Goal: Answer question/provide support: Share knowledge or assist other users

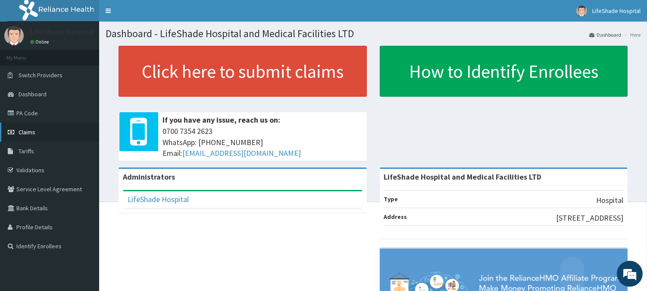
click at [29, 127] on link "Claims" at bounding box center [49, 131] width 99 height 19
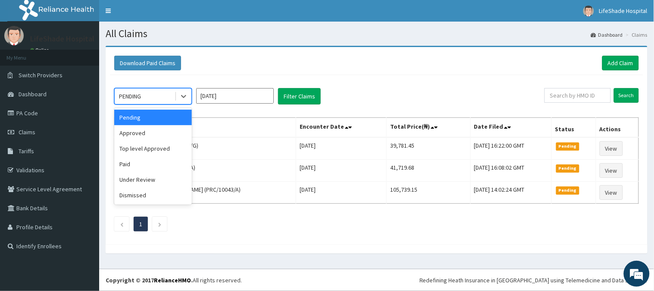
click at [146, 94] on div "PENDING" at bounding box center [145, 96] width 60 height 14
click at [134, 178] on div "Under Review" at bounding box center [153, 180] width 78 height 16
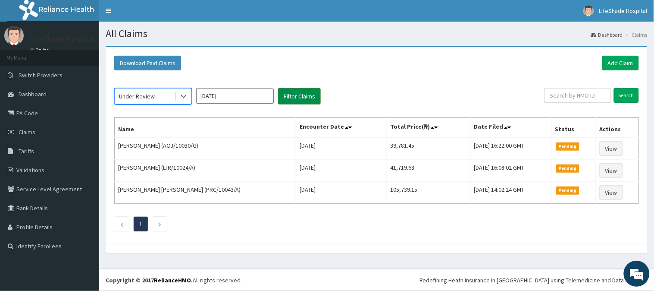
click at [292, 96] on button "Filter Claims" at bounding box center [299, 96] width 43 height 16
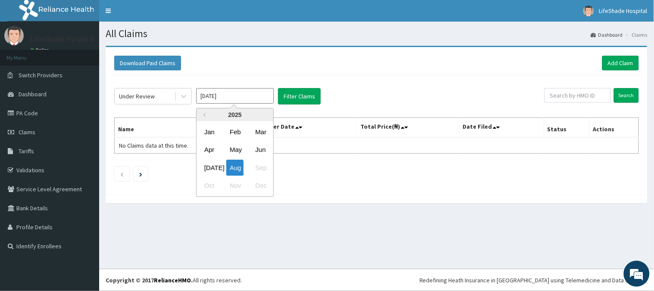
click at [222, 94] on input "Aug 2025" at bounding box center [235, 96] width 78 height 16
click at [209, 165] on div "[DATE]" at bounding box center [209, 167] width 17 height 16
type input "[DATE]"
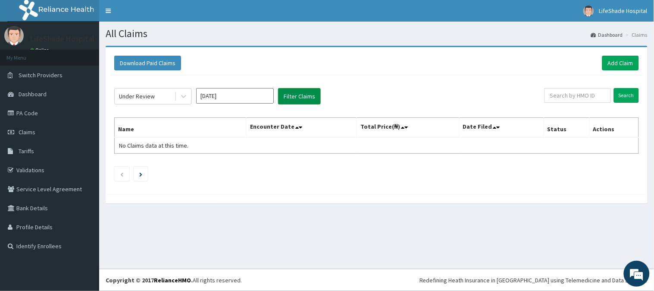
click at [298, 94] on button "Filter Claims" at bounding box center [299, 96] width 43 height 16
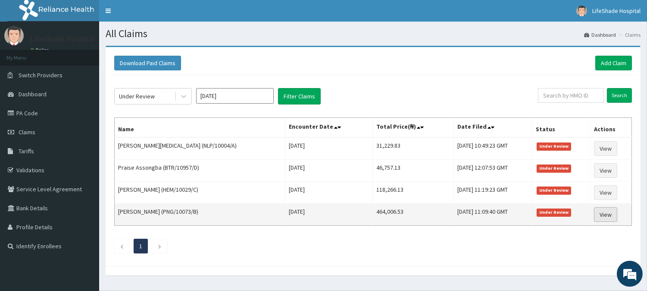
click at [600, 214] on link "View" at bounding box center [605, 214] width 23 height 15
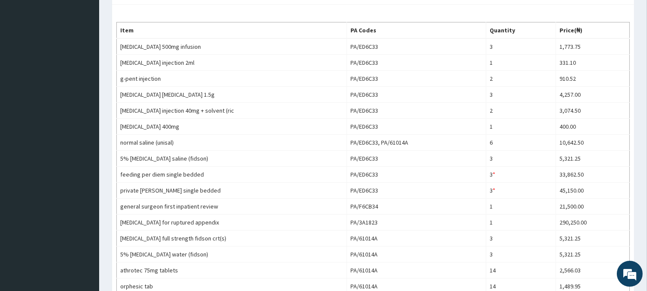
scroll to position [15, 0]
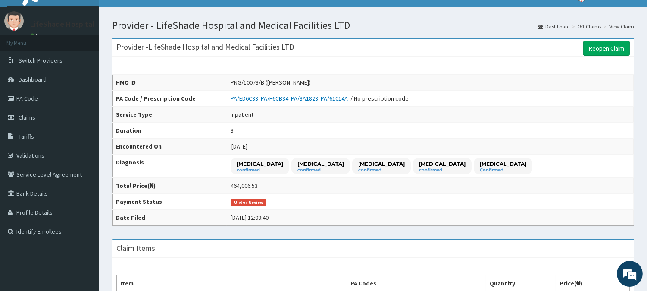
click at [243, 82] on div "PNG/10073/B (Elizabeth Wright)" at bounding box center [271, 82] width 80 height 9
drag, startPoint x: 228, startPoint y: 82, endPoint x: 262, endPoint y: 82, distance: 33.6
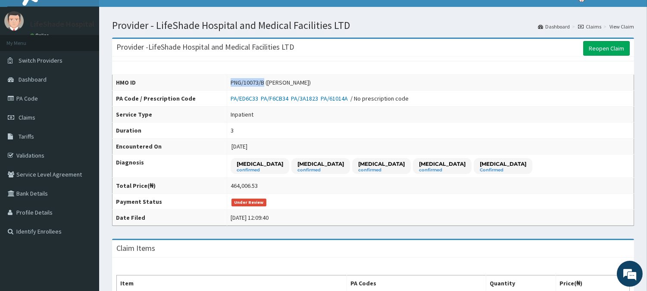
click at [262, 82] on td "PNG/10073/B (Elizabeth Wright)" at bounding box center [430, 83] width 407 height 16
copy div "PNG/10073/B"
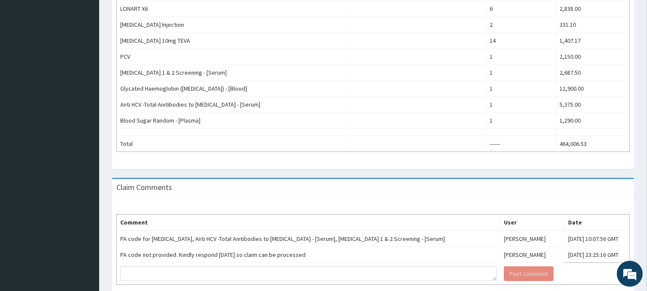
scroll to position [651, 0]
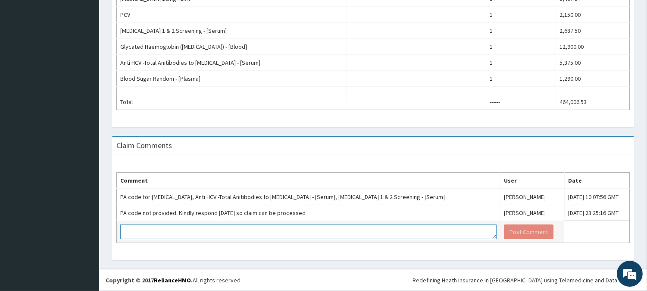
click at [242, 230] on textarea at bounding box center [308, 231] width 376 height 15
paste textarea "PA/331CAA"
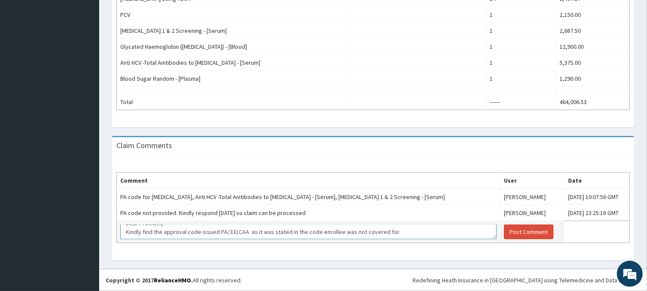
scroll to position [17, 0]
paste textarea "Glycated Haemoglobin (hba1c) - [blood]"
paste textarea "Hepatitis C (hcv)"
type textarea "Dear Provider, Kindly find the approval code issued PA/331CAA"
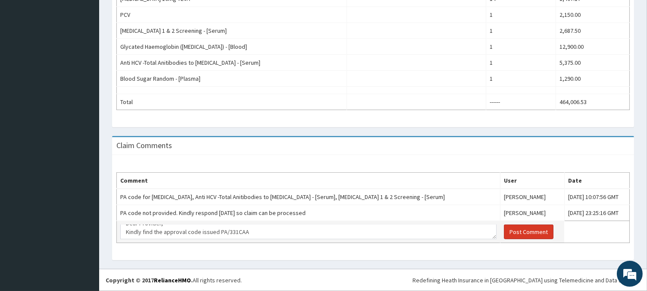
click at [504, 229] on button "Post Comment" at bounding box center [529, 231] width 50 height 15
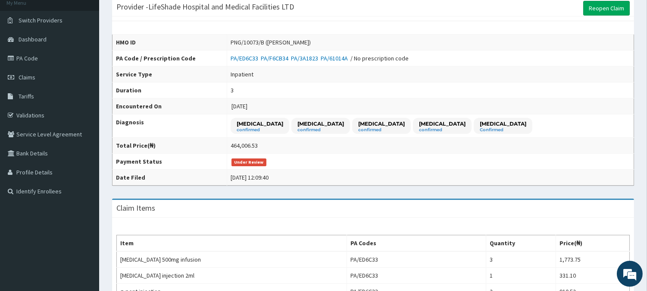
scroll to position [0, 0]
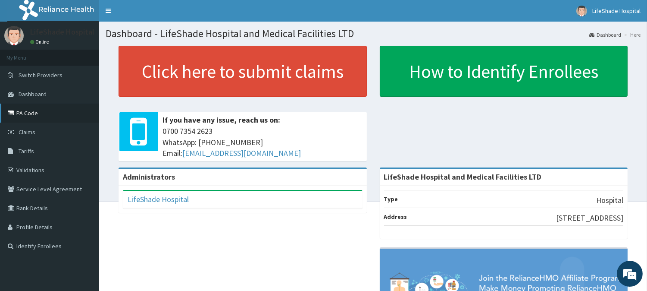
click at [32, 113] on link "PA Code" at bounding box center [49, 112] width 99 height 19
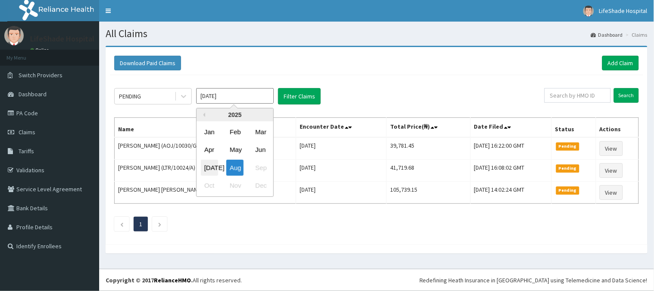
click at [209, 167] on div "[DATE]" at bounding box center [209, 167] width 17 height 16
type input "[DATE]"
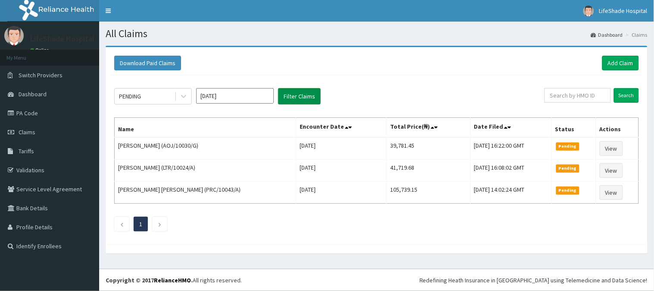
click at [306, 94] on button "Filter Claims" at bounding box center [299, 96] width 43 height 16
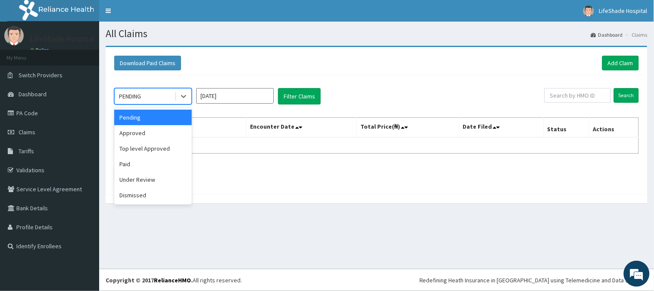
click at [149, 93] on div "PENDING" at bounding box center [145, 96] width 60 height 14
click at [144, 180] on div "Under Review" at bounding box center [153, 180] width 78 height 16
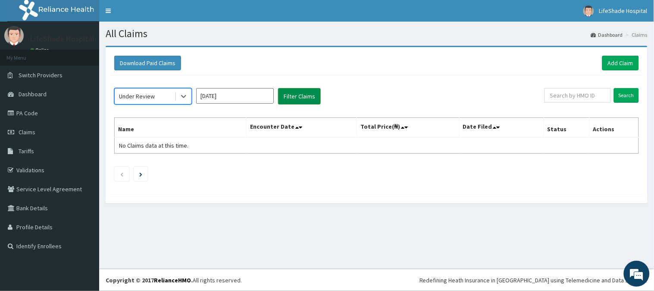
click at [295, 96] on button "Filter Claims" at bounding box center [299, 96] width 43 height 16
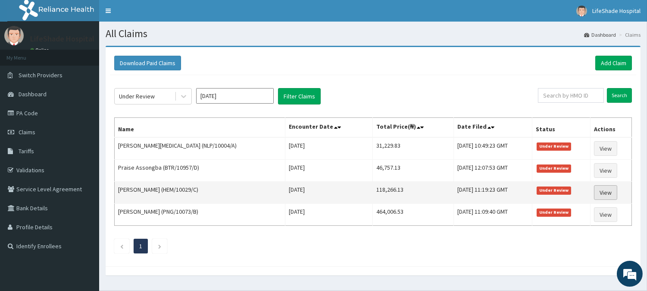
click at [606, 191] on link "View" at bounding box center [605, 192] width 23 height 15
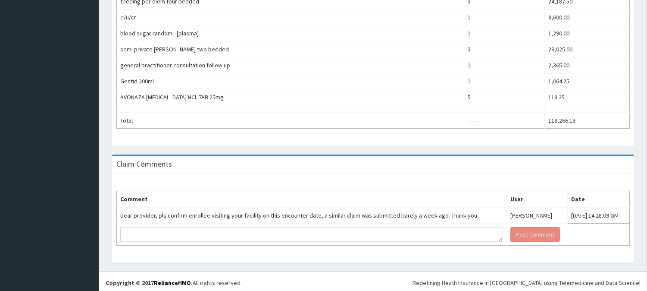
scroll to position [475, 0]
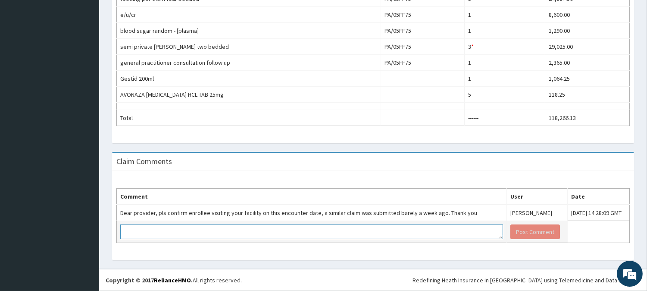
click at [264, 226] on textarea at bounding box center [311, 231] width 383 height 15
type textarea "y"
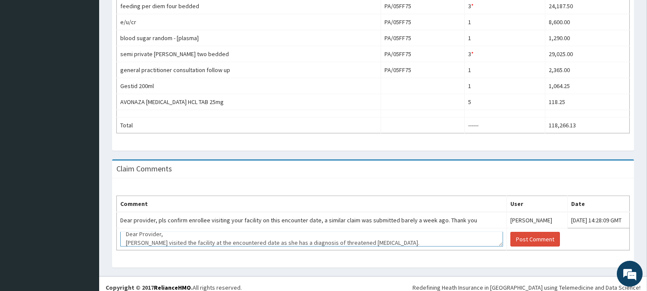
scroll to position [475, 0]
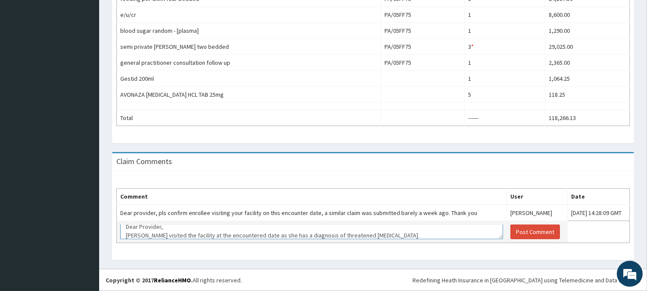
click at [311, 234] on textarea "Dear Provider, Enrollee visited the facility at the encountered date as she has…" at bounding box center [311, 231] width 383 height 15
click at [312, 233] on textarea "Dear Provider, Enrollee visited the facility at the encountered date as she was…" at bounding box center [311, 231] width 383 height 15
type textarea "Dear Provider, Enrollee visited the facility at the encountered date as she was…"
click at [510, 228] on button "Post Comment" at bounding box center [535, 231] width 50 height 15
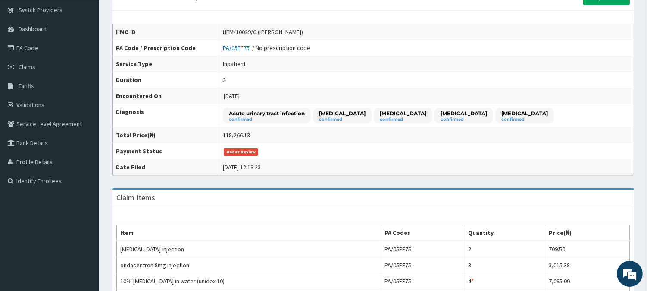
scroll to position [0, 0]
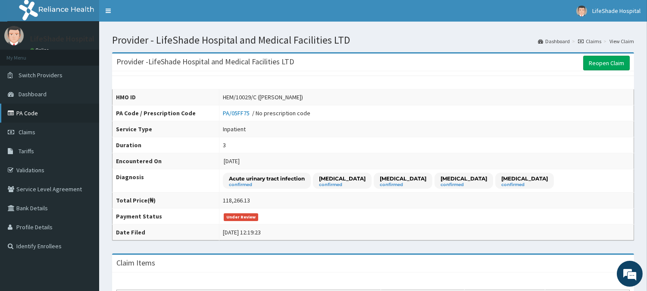
click at [22, 111] on link "PA Code" at bounding box center [49, 112] width 99 height 19
click at [22, 130] on span "Claims" at bounding box center [27, 132] width 17 height 8
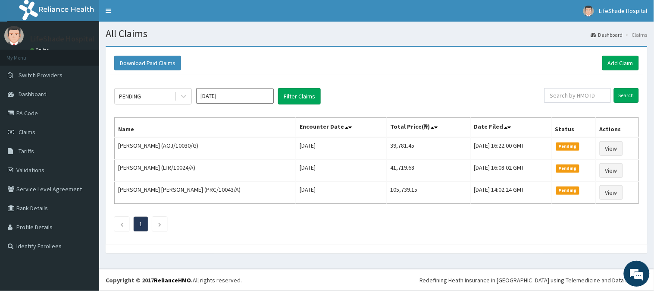
click at [228, 98] on input "Aug 2025" at bounding box center [235, 96] width 78 height 16
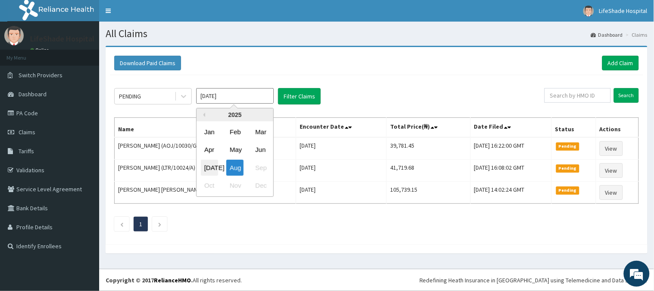
click at [212, 166] on div "Jul" at bounding box center [209, 167] width 17 height 16
type input "Jul 2025"
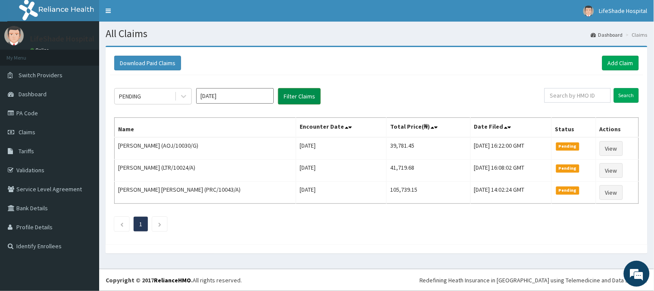
click at [294, 95] on button "Filter Claims" at bounding box center [299, 96] width 43 height 16
click at [134, 94] on div "PENDING" at bounding box center [130, 96] width 22 height 9
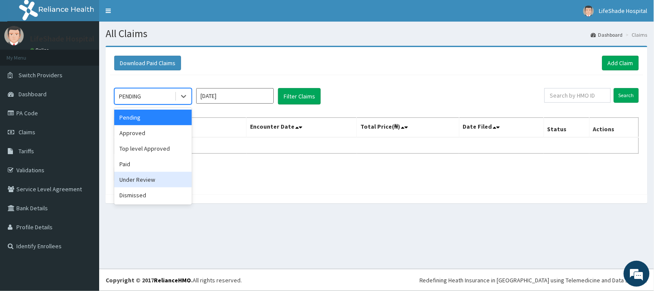
click at [127, 179] on div "Under Review" at bounding box center [153, 180] width 78 height 16
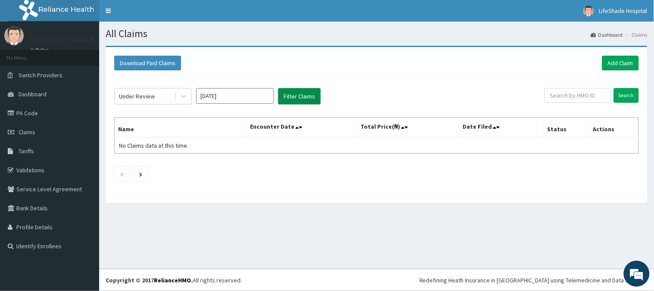
click at [294, 93] on button "Filter Claims" at bounding box center [299, 96] width 43 height 16
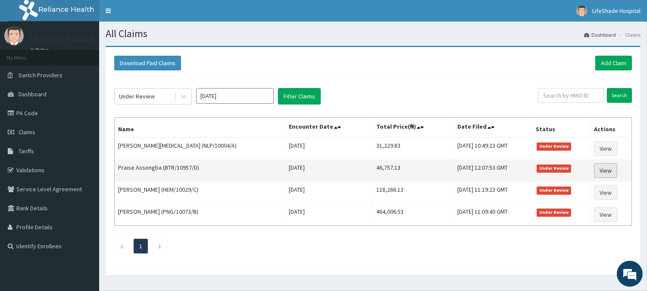
click at [607, 169] on link "View" at bounding box center [605, 170] width 23 height 15
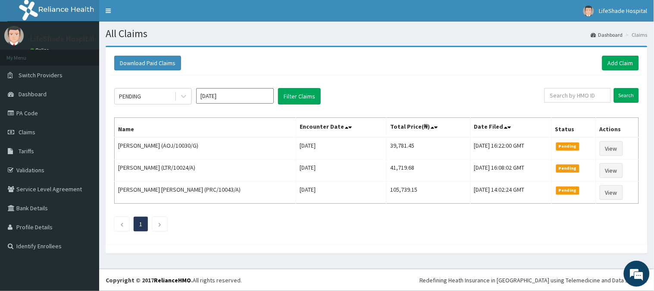
click at [223, 95] on input "Aug 2025" at bounding box center [235, 96] width 78 height 16
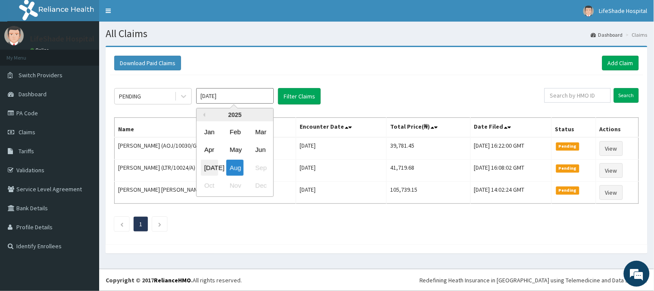
click at [210, 164] on div "Jul" at bounding box center [209, 167] width 17 height 16
type input "[DATE]"
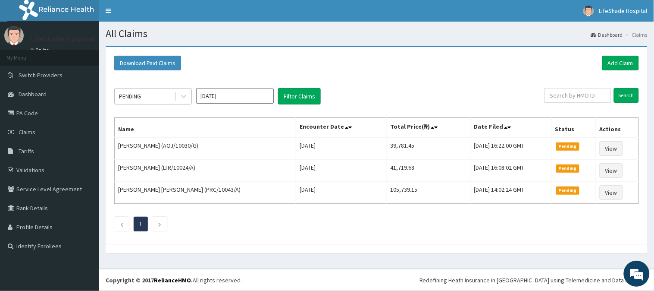
click at [132, 96] on div "PENDING" at bounding box center [130, 96] width 22 height 9
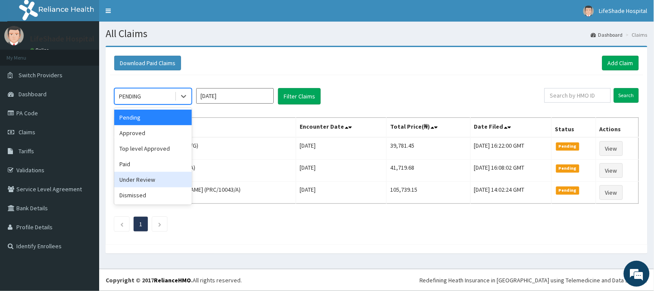
click at [131, 184] on div "Under Review" at bounding box center [153, 180] width 78 height 16
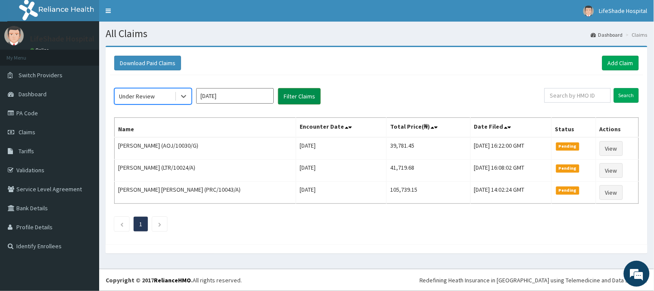
click at [300, 92] on button "Filter Claims" at bounding box center [299, 96] width 43 height 16
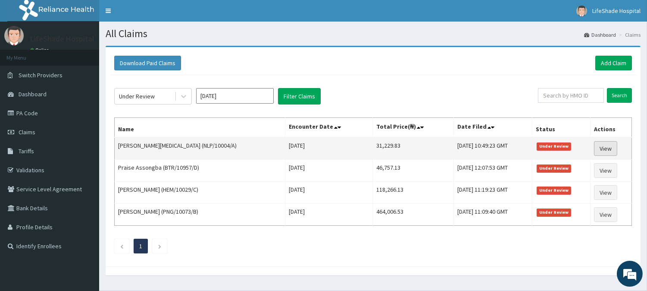
click at [605, 146] on link "View" at bounding box center [605, 148] width 23 height 15
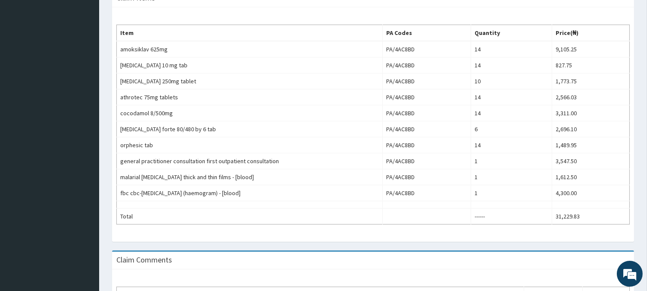
scroll to position [266, 0]
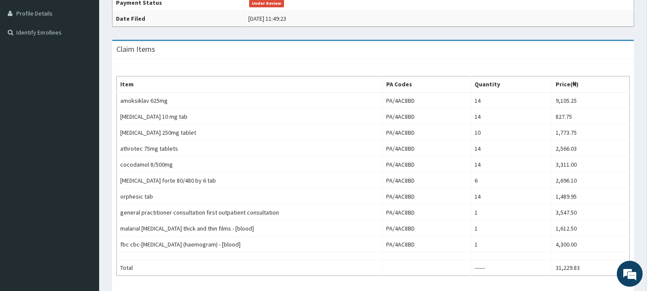
drag, startPoint x: 653, startPoint y: 151, endPoint x: 653, endPoint y: 132, distance: 19.0
click at [647, 132] on html "R EL Toggle navigation LifeShade Hospital LifeShade Hospital - lifeshadehospita…" at bounding box center [323, 118] width 647 height 662
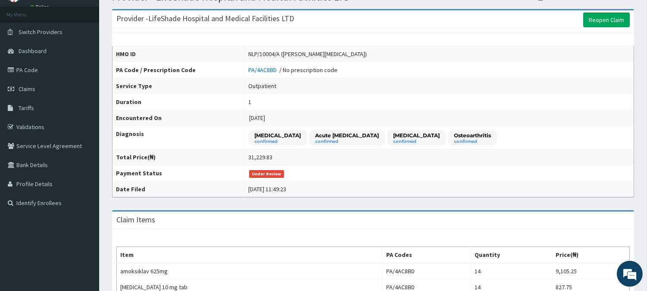
scroll to position [44, 0]
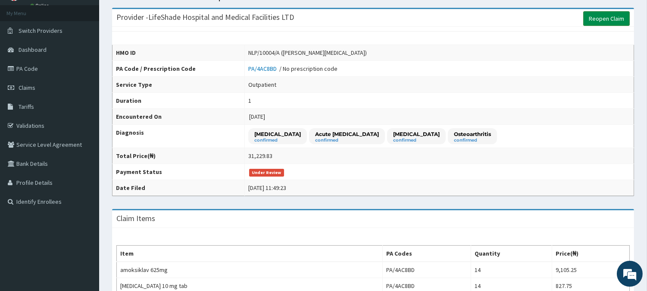
click at [602, 18] on link "Reopen Claim" at bounding box center [606, 18] width 47 height 15
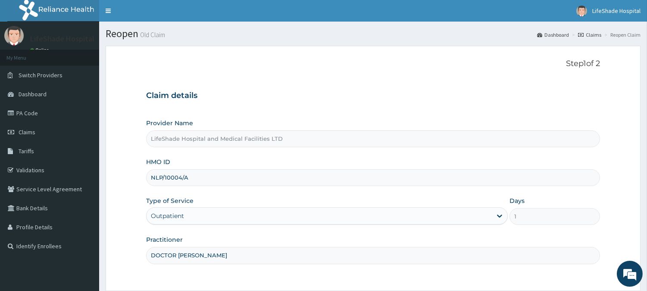
scroll to position [77, 0]
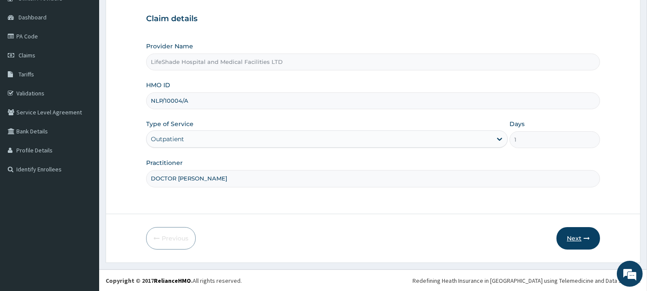
click at [573, 234] on button "Next" at bounding box center [578, 238] width 44 height 22
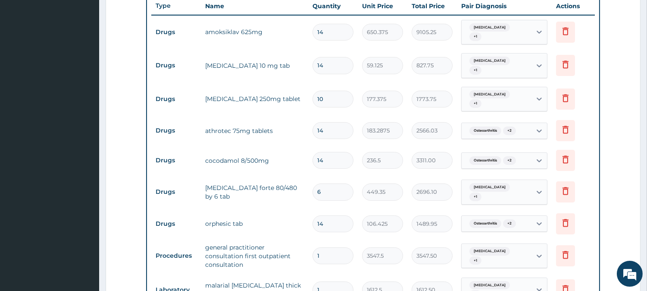
scroll to position [331, 0]
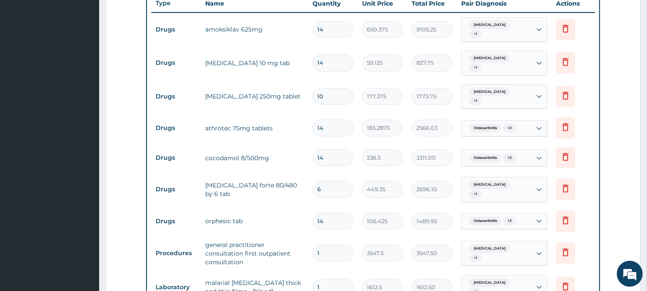
click at [335, 88] on input "10" at bounding box center [333, 96] width 41 height 17
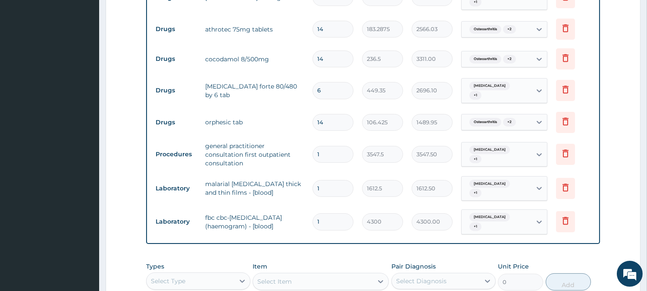
scroll to position [511, 0]
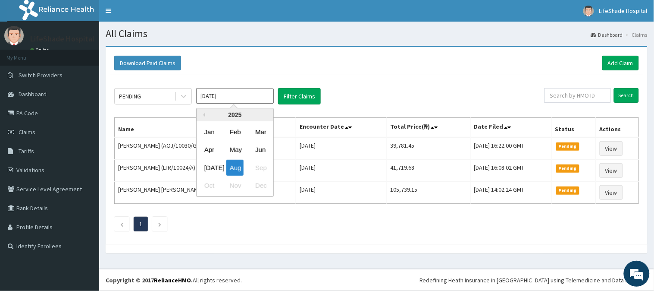
click at [223, 97] on input "[DATE]" at bounding box center [235, 96] width 78 height 16
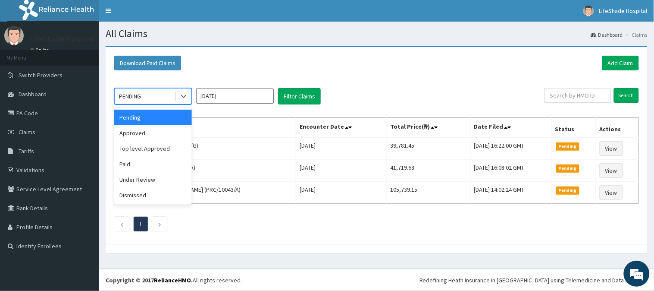
click at [143, 93] on div "PENDING" at bounding box center [145, 96] width 60 height 14
click at [134, 179] on div "Under Review" at bounding box center [153, 180] width 78 height 16
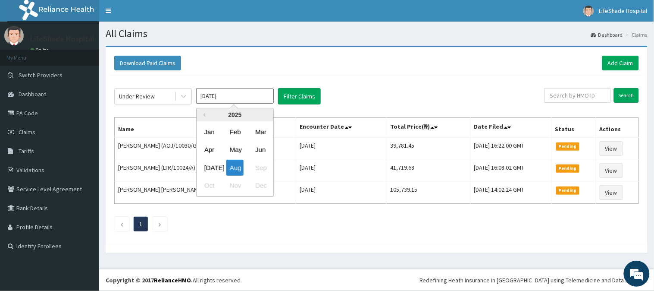
click at [236, 99] on input "[DATE]" at bounding box center [235, 96] width 78 height 16
click at [210, 162] on div "Jul" at bounding box center [209, 167] width 17 height 16
type input "Jul 2025"
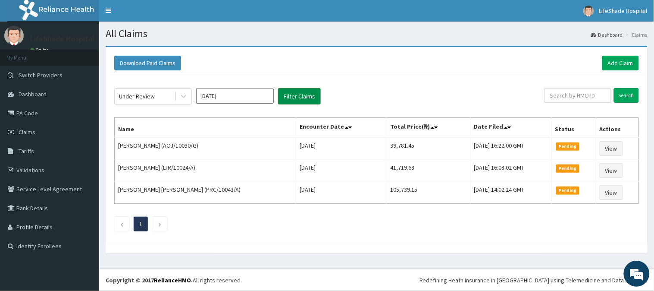
click at [305, 93] on button "Filter Claims" at bounding box center [299, 96] width 43 height 16
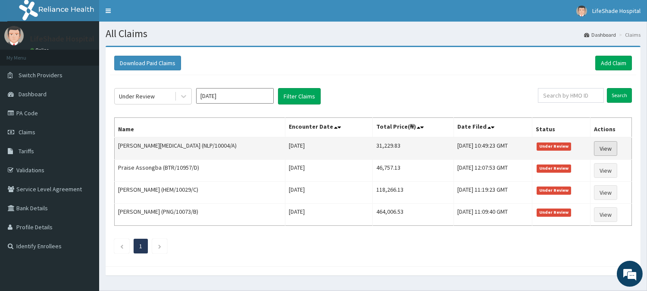
click at [603, 146] on link "View" at bounding box center [605, 148] width 23 height 15
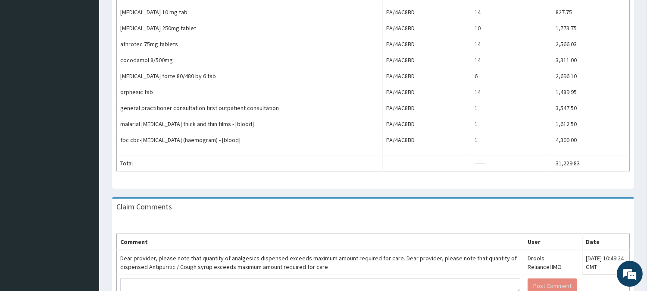
scroll to position [372, 0]
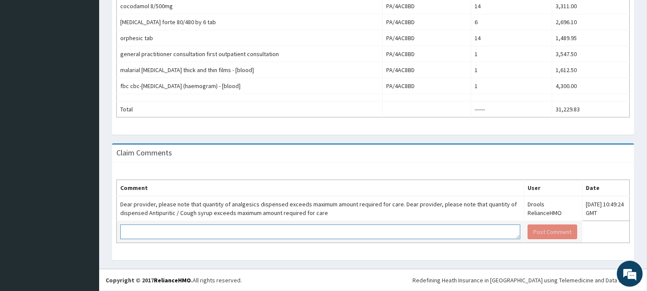
click at [184, 235] on textarea at bounding box center [320, 231] width 400 height 15
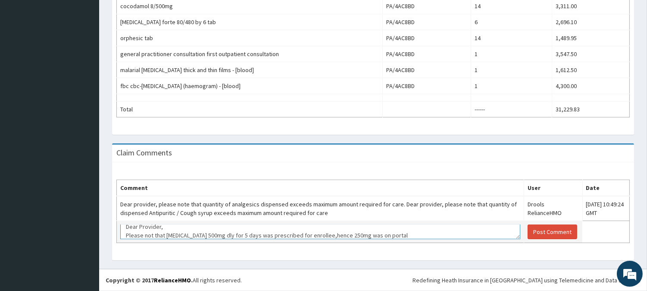
click at [316, 233] on textarea "Dear Provider, Please not that azithromycin 500mg dly for 5 days was prescribed…" at bounding box center [320, 231] width 400 height 15
click at [320, 237] on textarea "Dear Provider, Please not that azithromycin 500mg dly for 5 days was prescribed…" at bounding box center [320, 231] width 400 height 15
click at [322, 234] on textarea "Dear Provider, Please not that azithromycin 500mg dly for 5 days was prescribed…" at bounding box center [320, 231] width 400 height 15
click at [401, 232] on textarea "Dear Provider, Please not that azithromycin 500mg dly for 5 days was prescribed…" at bounding box center [320, 231] width 400 height 15
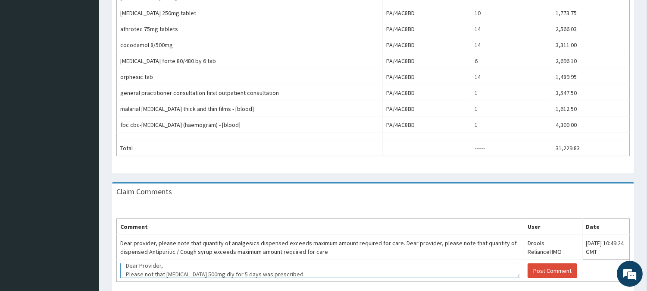
scroll to position [372, 0]
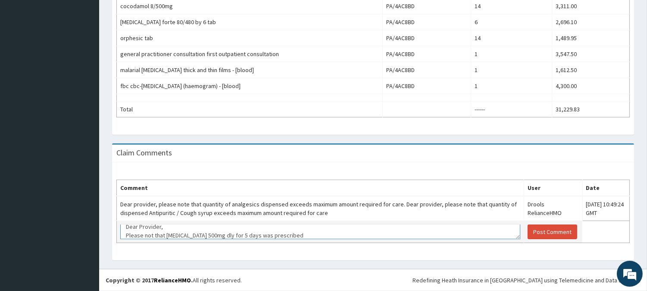
click at [387, 231] on textarea "Dear Provider, Please not that azithromycin 500mg dly for 5 days was prescribed" at bounding box center [320, 231] width 400 height 15
type textarea "D"
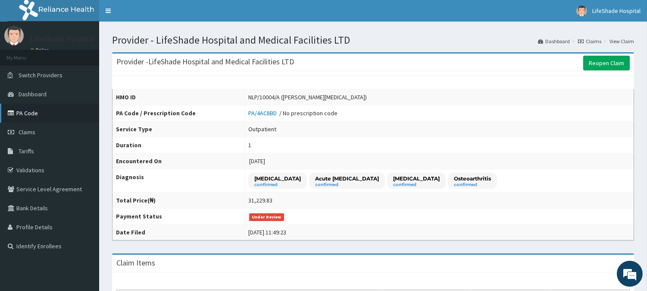
click at [31, 116] on link "PA Code" at bounding box center [49, 112] width 99 height 19
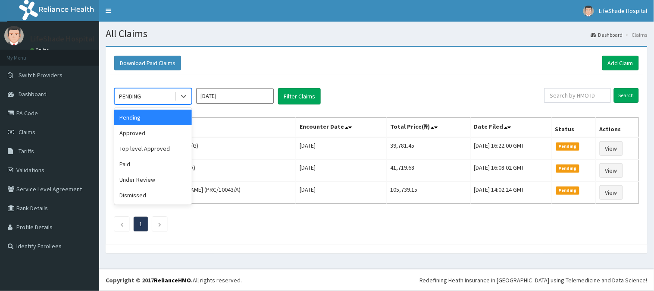
click at [153, 94] on div "PENDING" at bounding box center [145, 96] width 60 height 14
click at [134, 177] on div "Under Review" at bounding box center [153, 180] width 78 height 16
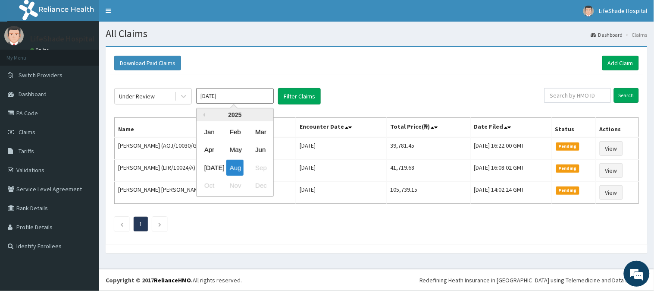
click at [239, 100] on input "[DATE]" at bounding box center [235, 96] width 78 height 16
click at [213, 166] on div "[DATE]" at bounding box center [209, 167] width 17 height 16
type input "Jul 2025"
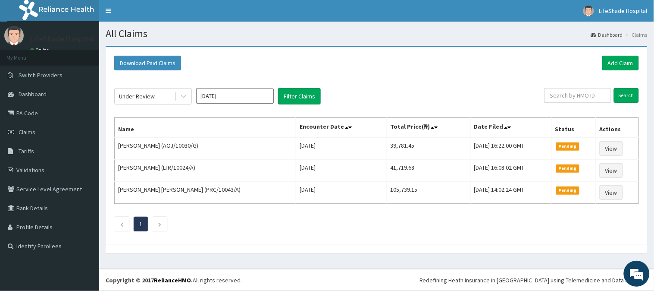
click at [307, 84] on div "Under Review Jul 2025 Filter Claims Search Name Encounter Date Total Price(₦) D…" at bounding box center [376, 157] width 533 height 165
click at [285, 91] on button "Filter Claims" at bounding box center [299, 96] width 43 height 16
click at [295, 97] on button "Filter Claims" at bounding box center [299, 96] width 43 height 16
click at [139, 93] on div "Under Review" at bounding box center [137, 96] width 36 height 9
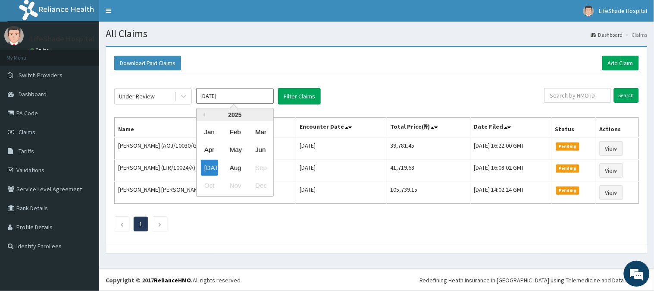
click at [222, 98] on input "Jul 2025" at bounding box center [235, 96] width 78 height 16
click at [210, 167] on div "Jul" at bounding box center [209, 167] width 17 height 16
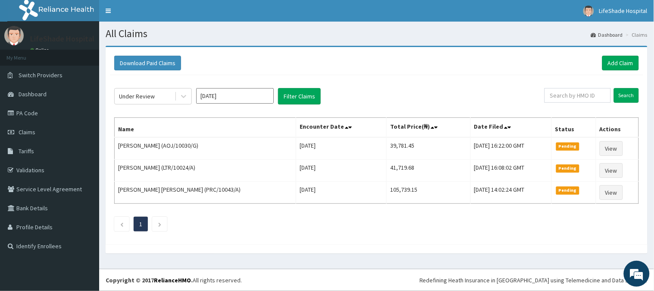
click at [295, 87] on div "Under Review Jul 2025 Filter Claims Search Name Encounter Date Total Price(₦) D…" at bounding box center [376, 157] width 533 height 165
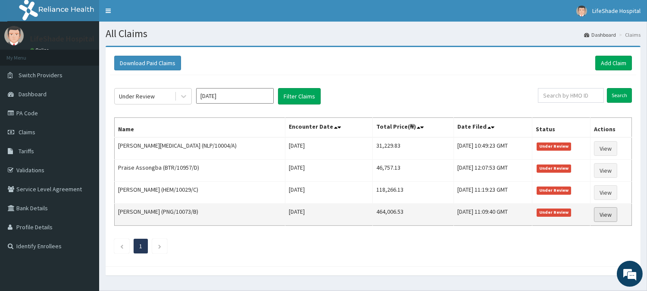
click at [602, 216] on link "View" at bounding box center [605, 214] width 23 height 15
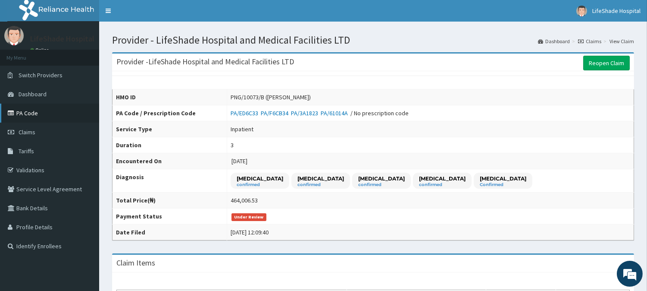
click at [24, 109] on link "PA Code" at bounding box center [49, 112] width 99 height 19
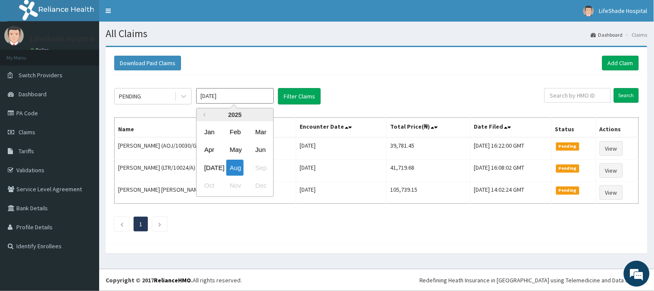
click at [207, 92] on input "[DATE]" at bounding box center [235, 96] width 78 height 16
click at [233, 171] on div "Aug" at bounding box center [234, 167] width 17 height 16
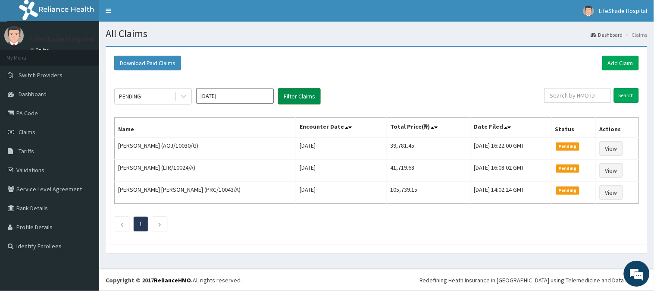
click at [303, 94] on button "Filter Claims" at bounding box center [299, 96] width 43 height 16
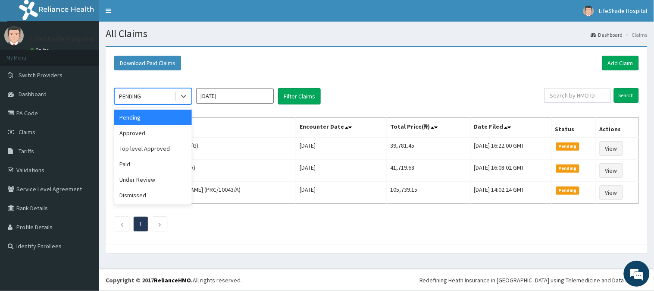
click at [137, 93] on div "PENDING" at bounding box center [130, 96] width 22 height 9
click at [147, 178] on div "Under Review" at bounding box center [153, 180] width 78 height 16
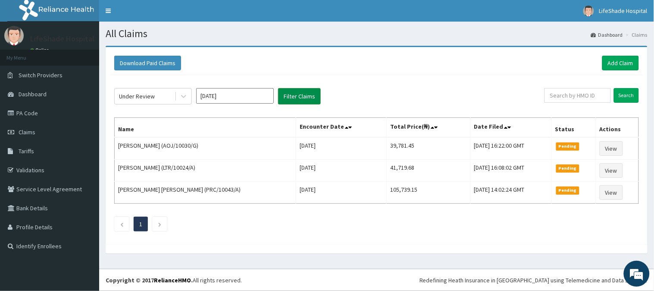
click at [302, 100] on button "Filter Claims" at bounding box center [299, 96] width 43 height 16
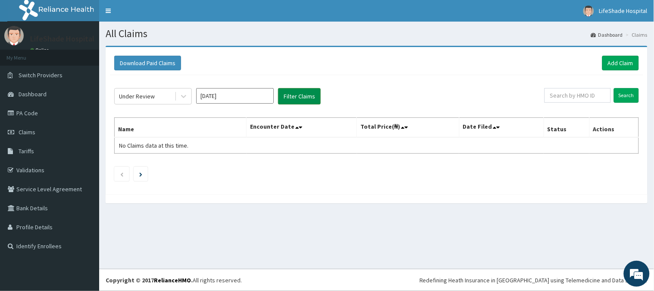
click at [292, 95] on button "Filter Claims" at bounding box center [299, 96] width 43 height 16
click at [291, 98] on button "Filter Claims" at bounding box center [299, 96] width 43 height 16
click at [139, 96] on div "Under Review" at bounding box center [137, 96] width 36 height 9
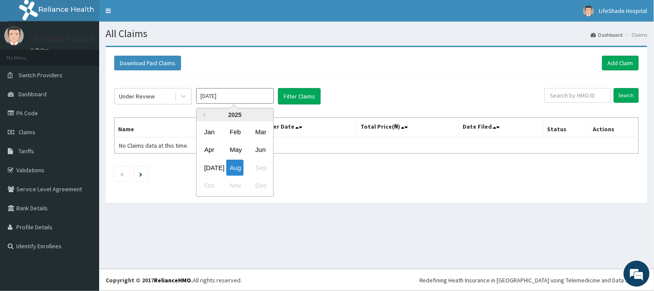
click at [206, 96] on input "[DATE]" at bounding box center [235, 96] width 78 height 16
click at [208, 166] on div "[DATE]" at bounding box center [209, 167] width 17 height 16
type input "[DATE]"
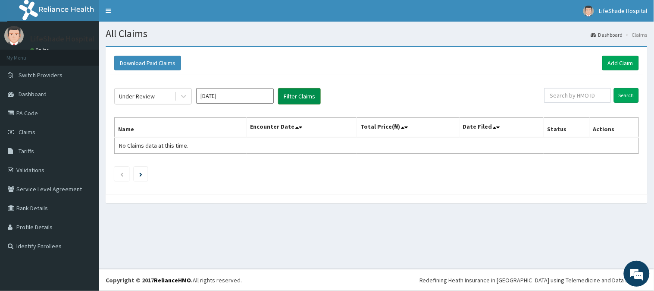
click at [302, 102] on button "Filter Claims" at bounding box center [299, 96] width 43 height 16
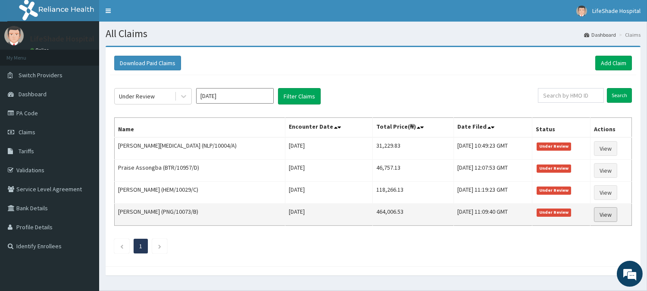
click at [602, 212] on link "View" at bounding box center [605, 214] width 23 height 15
